Goal: Task Accomplishment & Management: Manage account settings

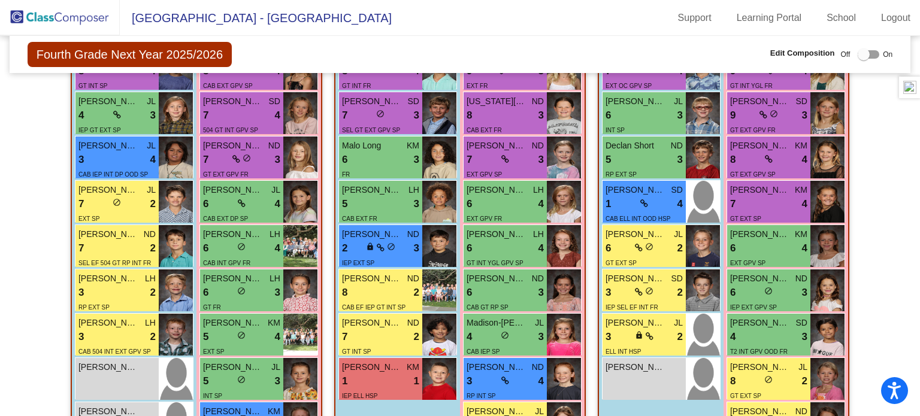
click at [28, 23] on img at bounding box center [60, 17] width 120 height 35
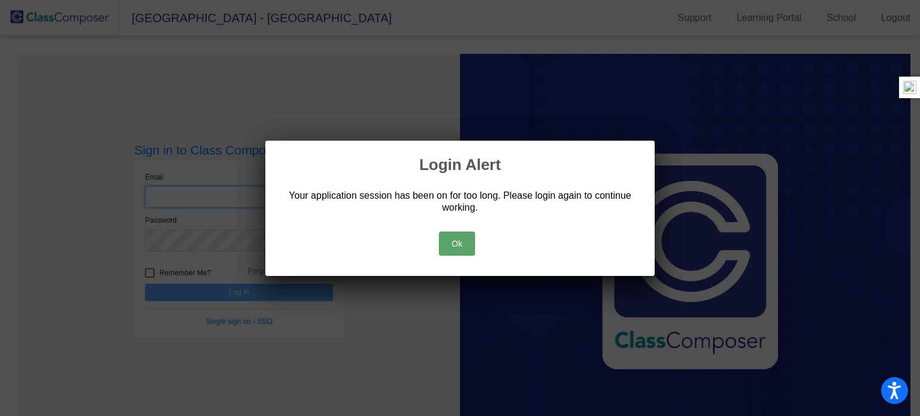
type input "[EMAIL_ADDRESS][DOMAIN_NAME]"
click at [457, 242] on button "Ok" at bounding box center [457, 244] width 36 height 24
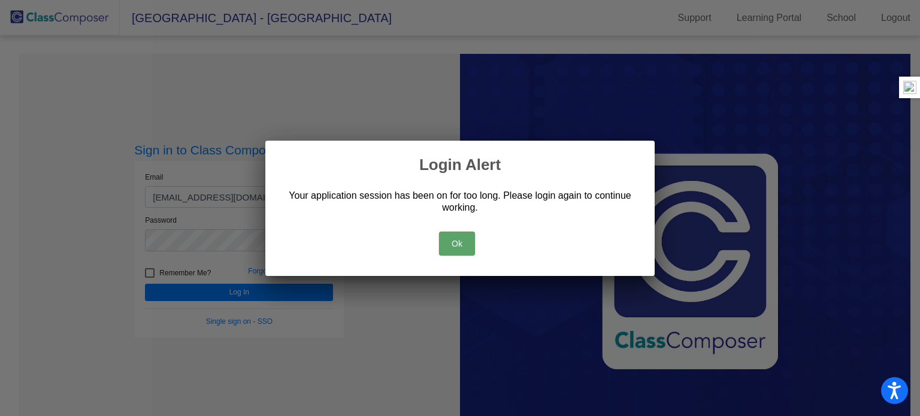
click at [458, 247] on button "Ok" at bounding box center [457, 244] width 36 height 24
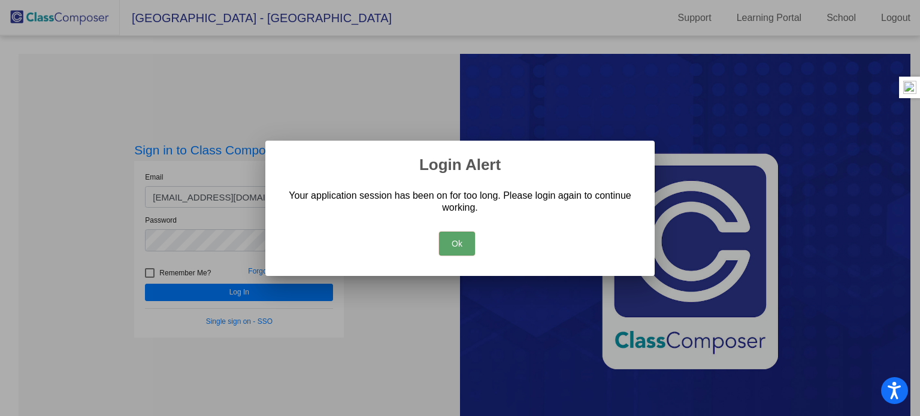
click at [454, 241] on button "Ok" at bounding box center [457, 244] width 36 height 24
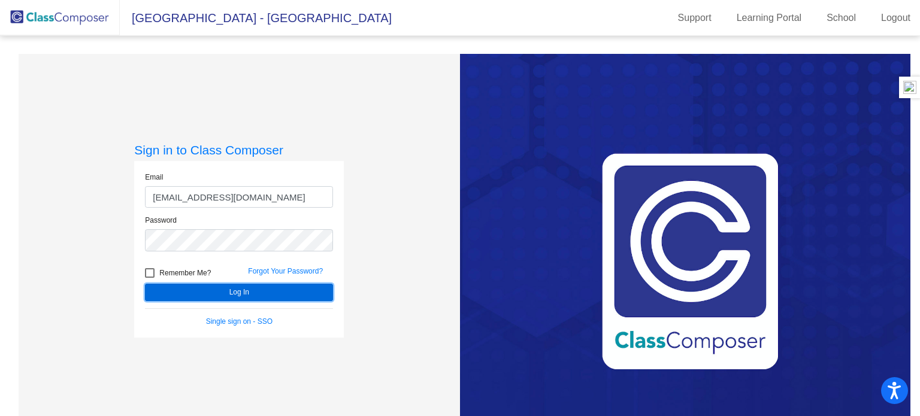
click at [225, 291] on button "Log In" at bounding box center [239, 292] width 188 height 17
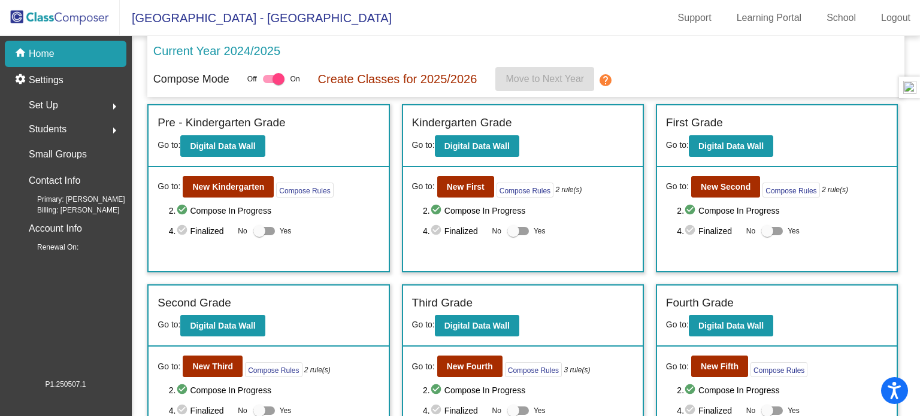
click at [116, 105] on mat-icon "arrow_right" at bounding box center [114, 106] width 14 height 14
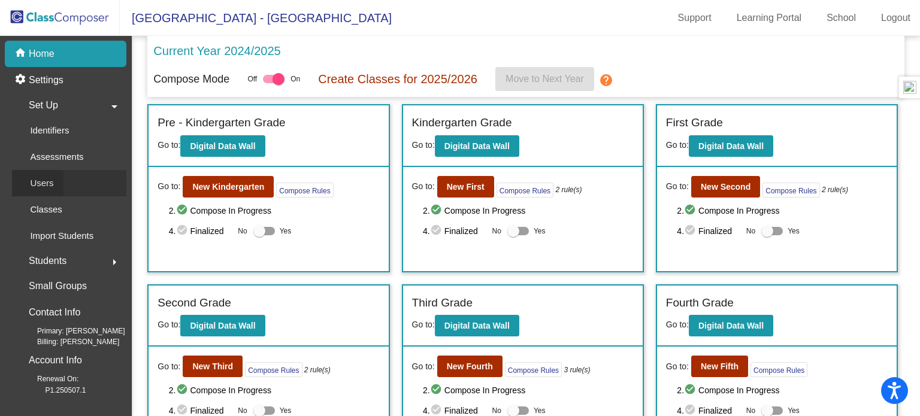
click at [52, 184] on p "Users" at bounding box center [41, 183] width 23 height 14
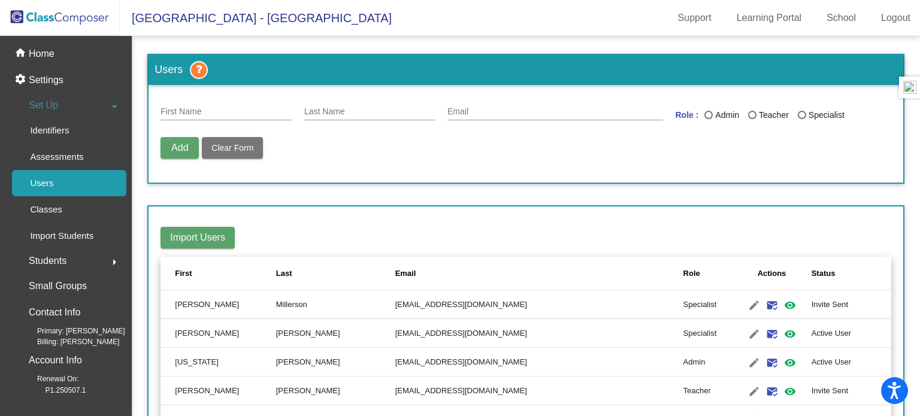
click at [906, 277] on mat-sidenav-content "Users First Name Last Name Email Role : Admin Teacher Specialist Add Delete Use…" at bounding box center [526, 226] width 789 height 381
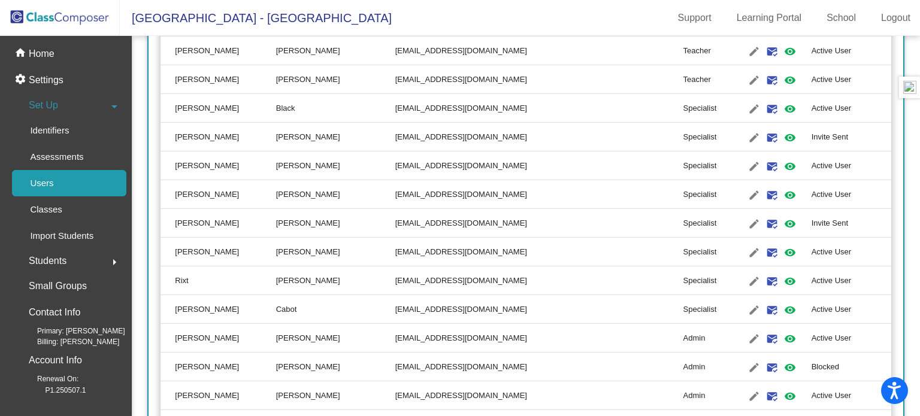
scroll to position [1486, 0]
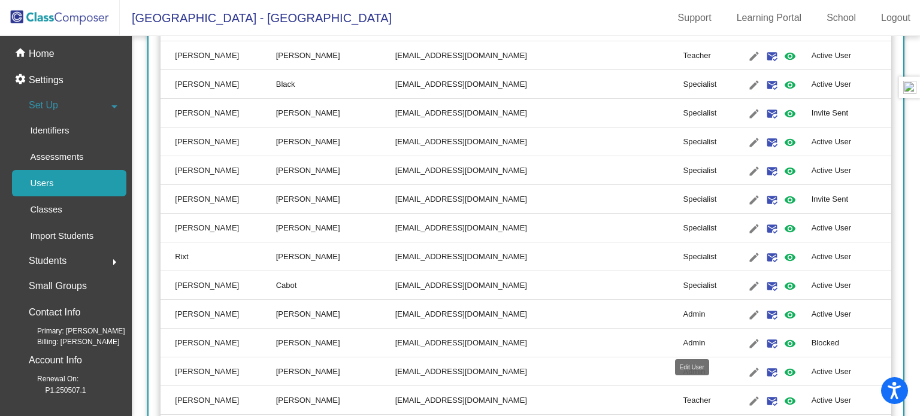
click at [747, 342] on mat-icon "edit" at bounding box center [754, 344] width 14 height 14
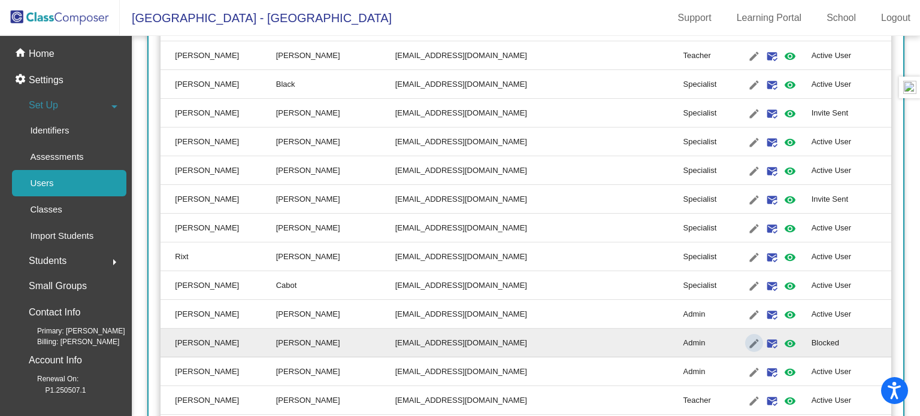
type input "[PERSON_NAME]"
type input "[EMAIL_ADDRESS][DOMAIN_NAME]"
radio input "true"
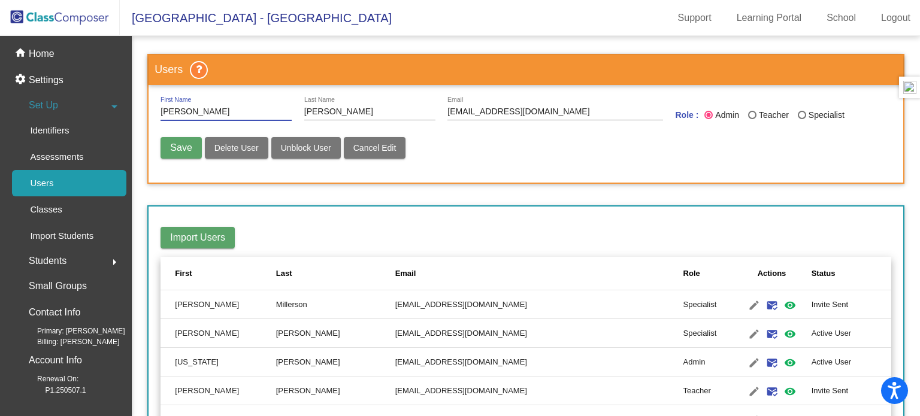
click at [292, 149] on span "Unblock User" at bounding box center [306, 148] width 50 height 10
radio input "false"
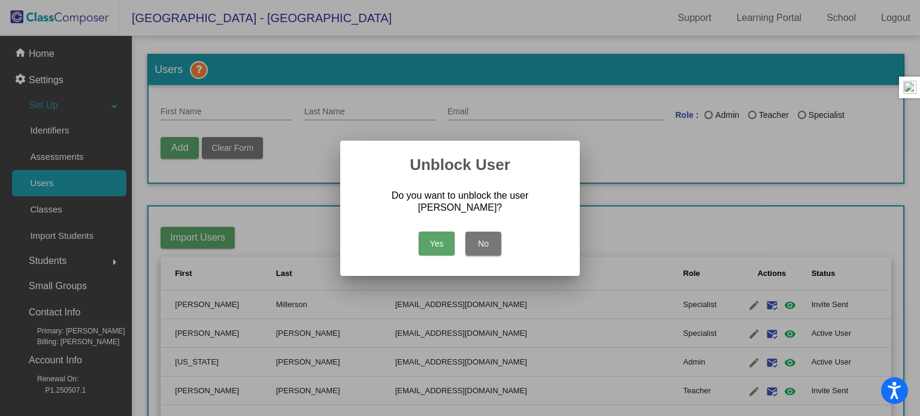
click at [436, 246] on button "Yes" at bounding box center [437, 244] width 36 height 24
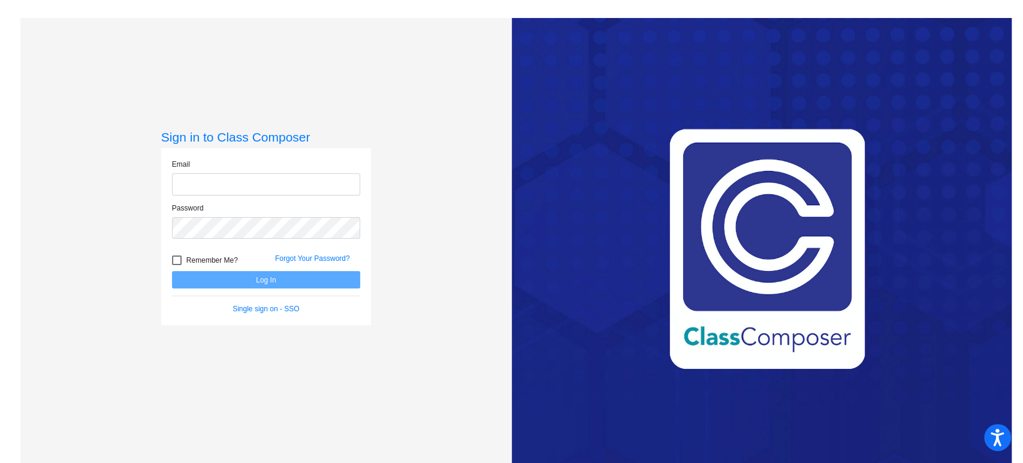
type input "[EMAIL_ADDRESS][DOMAIN_NAME]"
click at [297, 280] on button "Log In" at bounding box center [266, 279] width 188 height 17
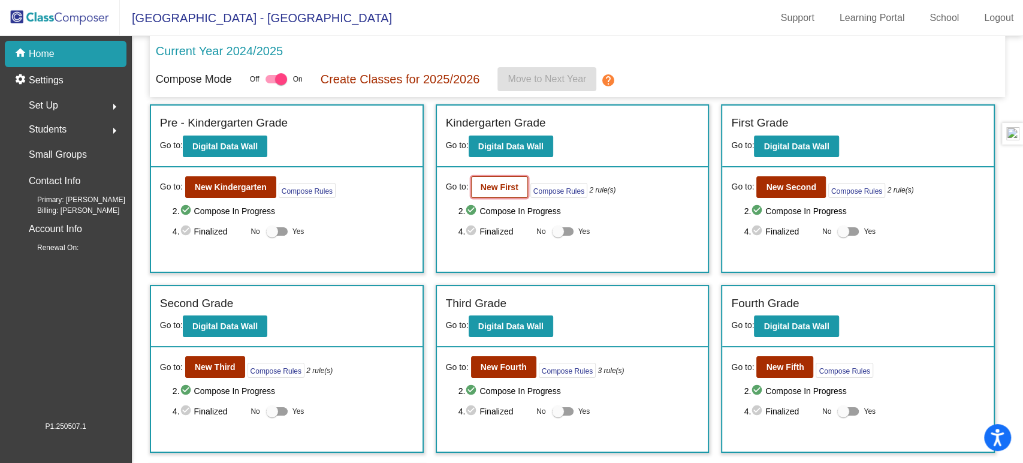
click at [502, 187] on b "New First" at bounding box center [500, 187] width 38 height 10
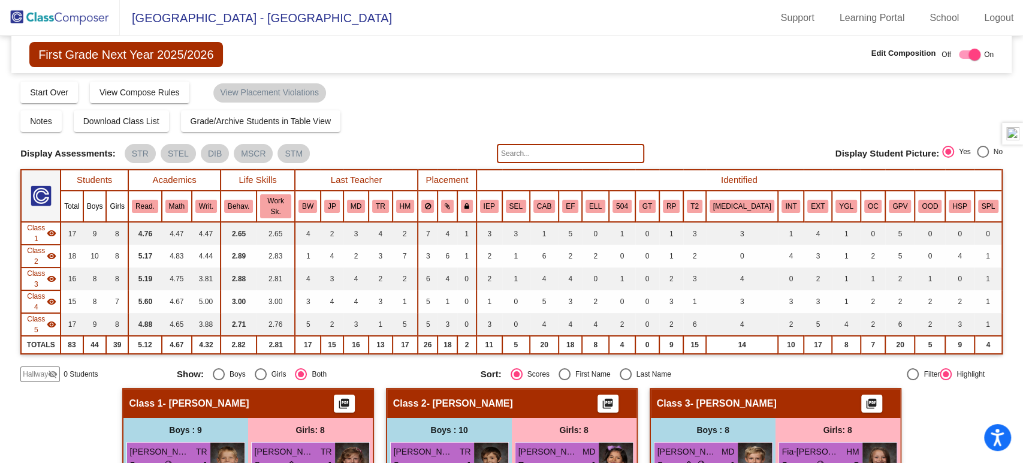
click at [537, 155] on input "text" at bounding box center [570, 153] width 147 height 19
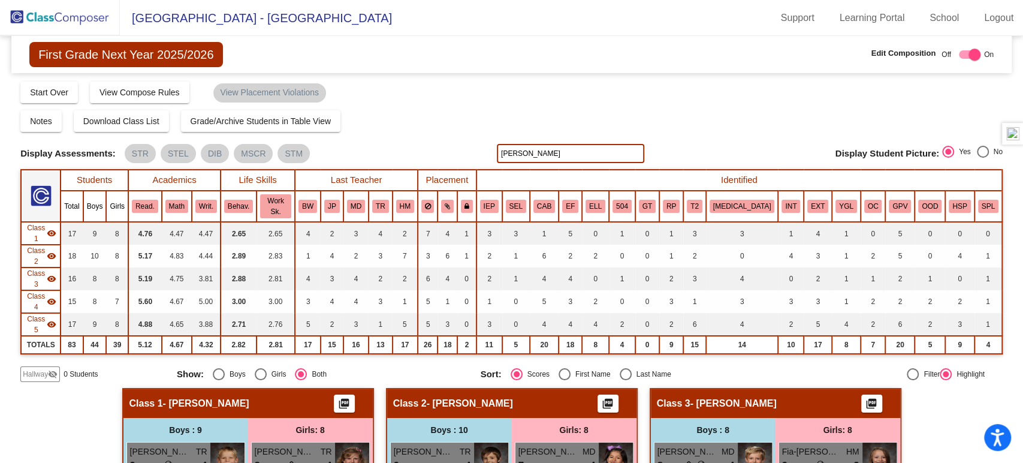
type input "olivia"
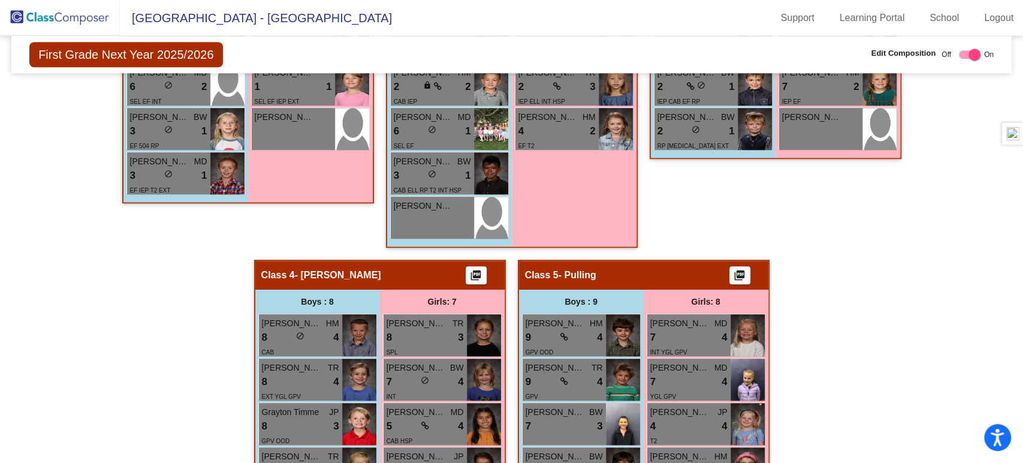
scroll to position [642, 0]
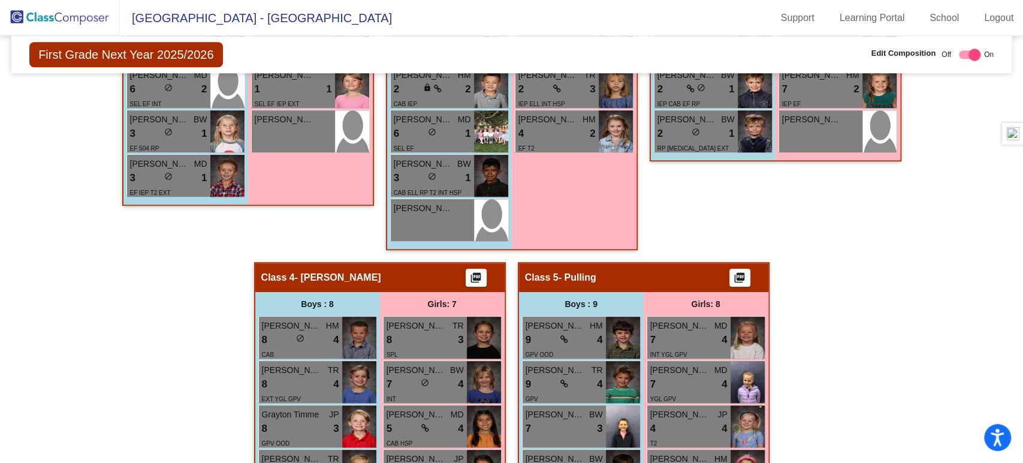
click at [56, 14] on img at bounding box center [60, 17] width 120 height 35
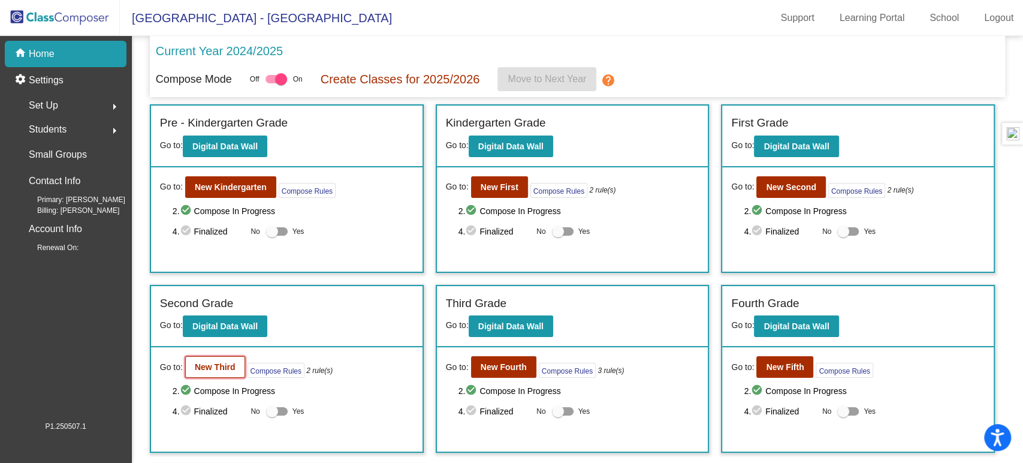
click at [214, 370] on b "New Third" at bounding box center [215, 367] width 41 height 10
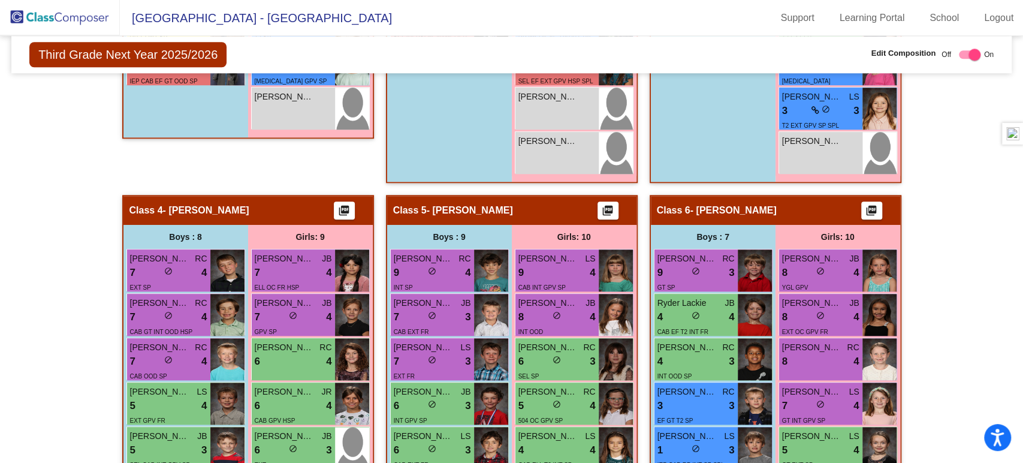
scroll to position [762, 0]
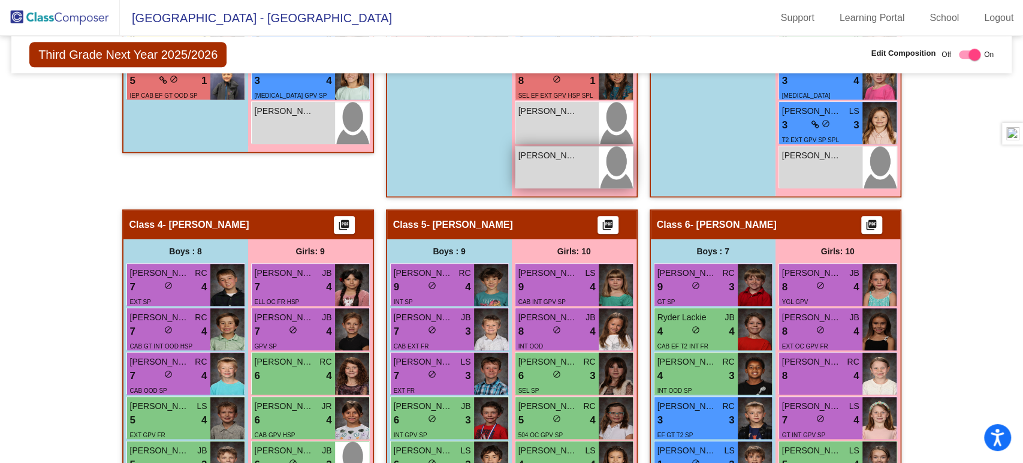
click at [557, 146] on div "Lilliana Najera lock do_not_disturb_alt" at bounding box center [556, 167] width 83 height 42
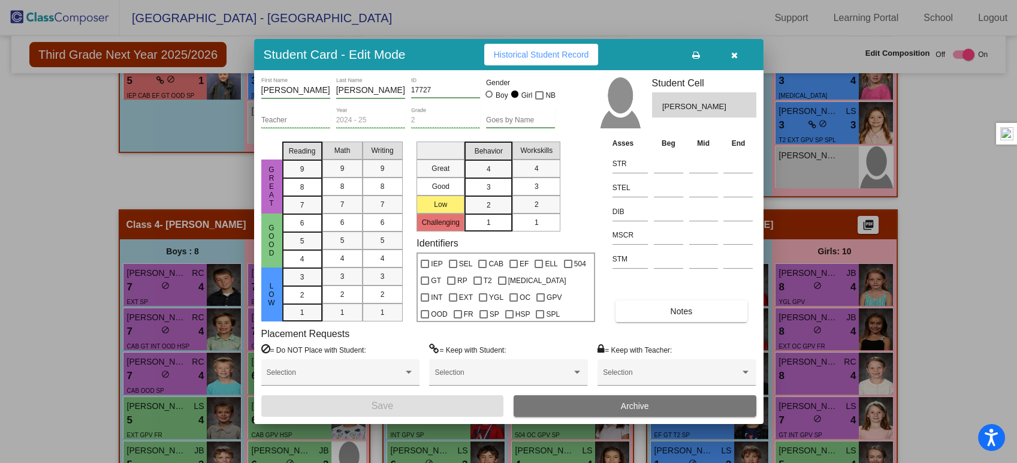
click at [702, 313] on button "Notes" at bounding box center [681, 311] width 132 height 22
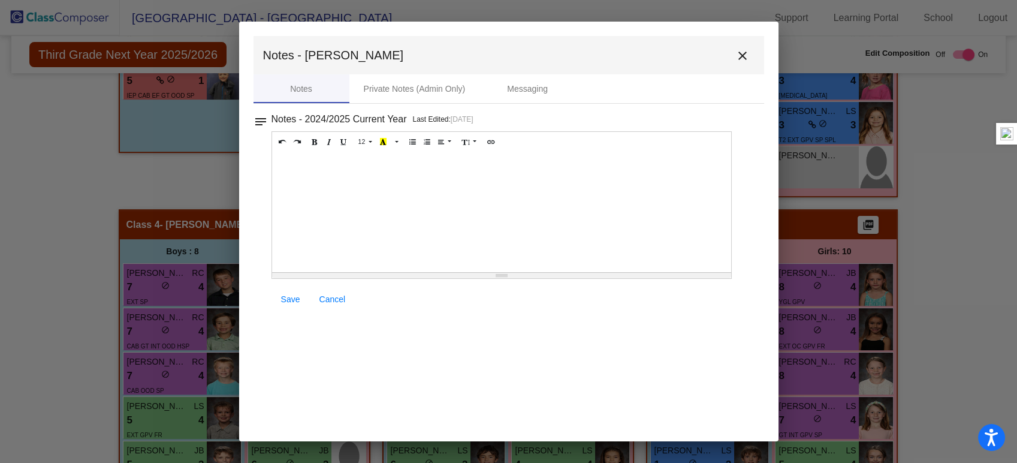
click at [744, 55] on mat-icon "close" at bounding box center [742, 56] width 14 height 14
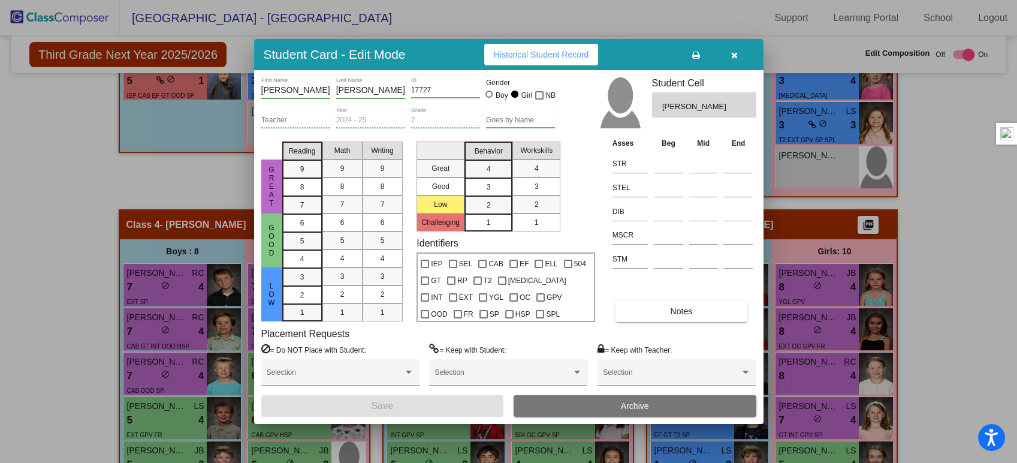
click at [735, 52] on icon "button" at bounding box center [734, 55] width 7 height 8
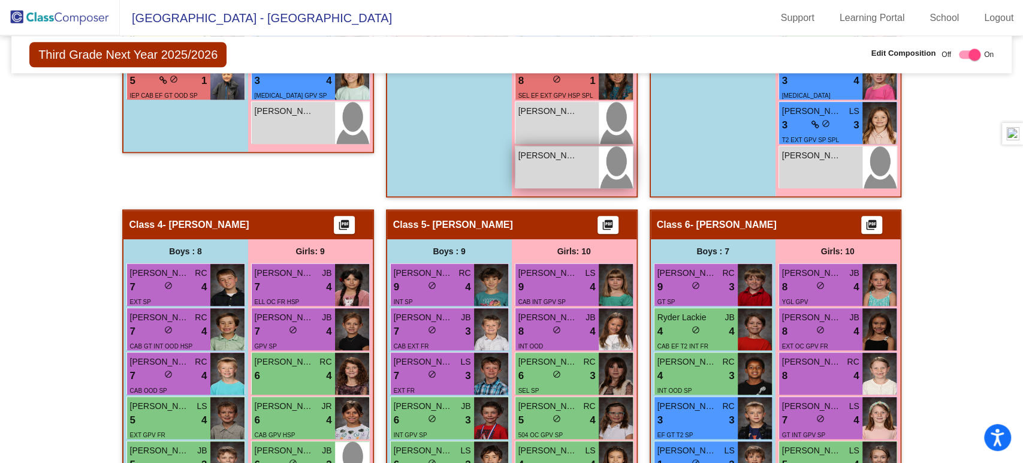
click at [551, 149] on span "Lilliana Najera" at bounding box center [548, 155] width 60 height 13
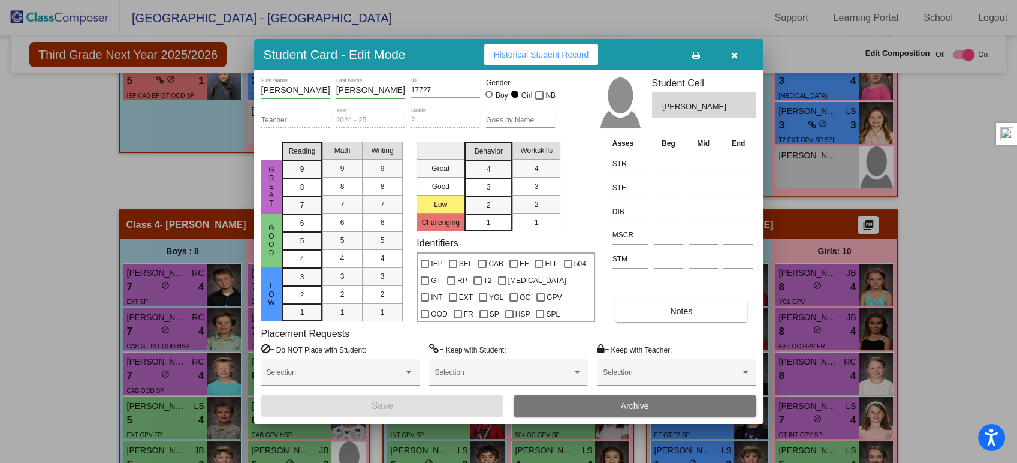
click at [736, 54] on icon "button" at bounding box center [734, 55] width 7 height 8
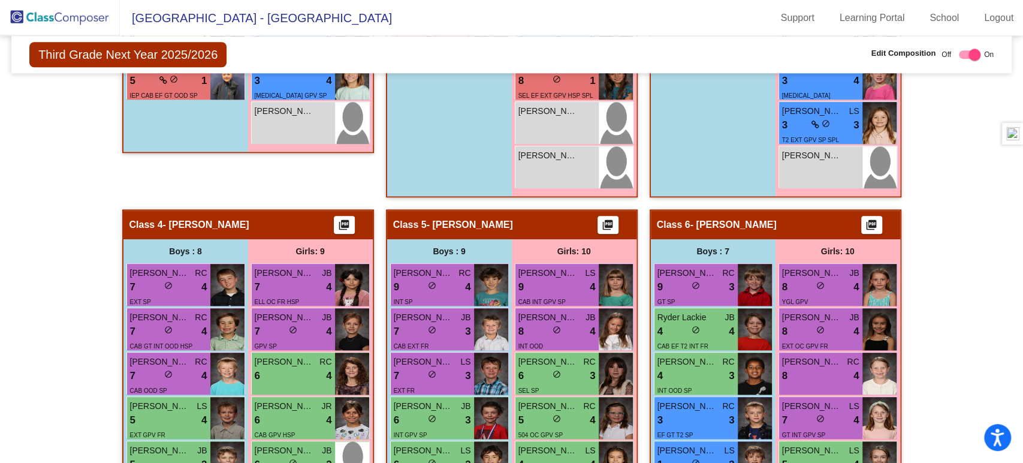
checkbox input "false"
